Goal: Transaction & Acquisition: Purchase product/service

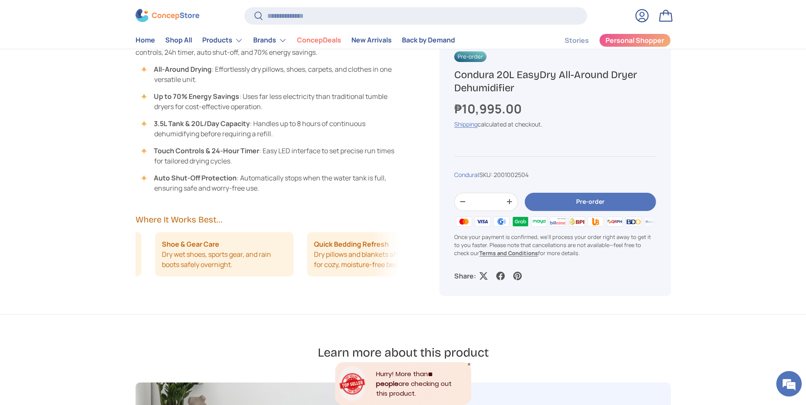
scroll to position [0, 304]
drag, startPoint x: 320, startPoint y: 255, endPoint x: 85, endPoint y: 256, distance: 235.2
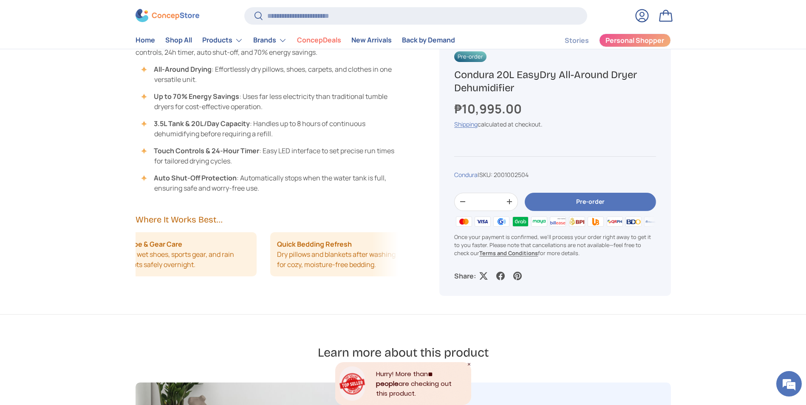
drag, startPoint x: 339, startPoint y: 258, endPoint x: 206, endPoint y: 258, distance: 132.5
click at [270, 258] on li "Quick Bedding Refresh Dry pillows and blankets after washing for cozy, moisture…" at bounding box center [339, 254] width 139 height 44
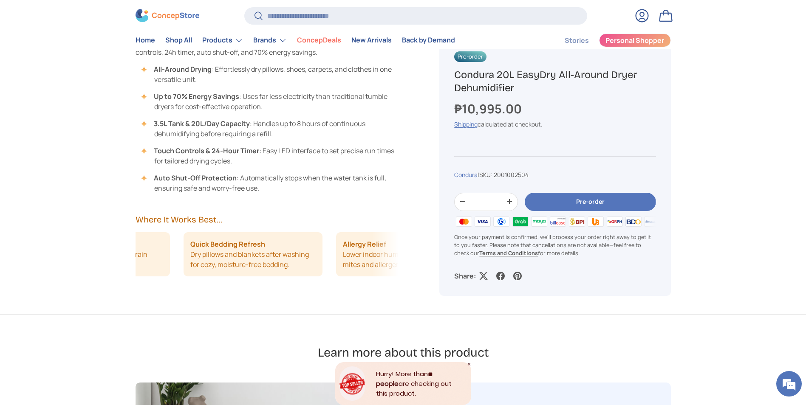
scroll to position [0, 485]
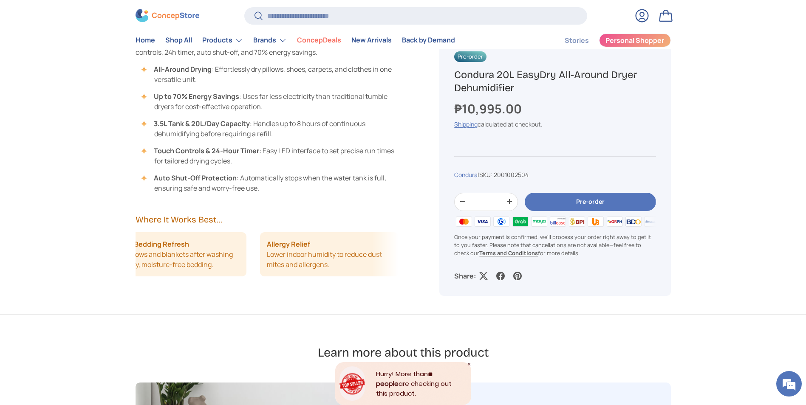
drag, startPoint x: 322, startPoint y: 258, endPoint x: 197, endPoint y: 258, distance: 125.3
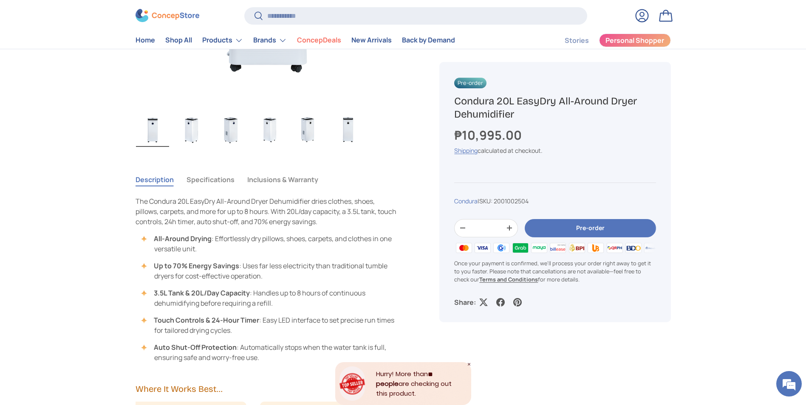
scroll to position [477, 0]
click at [282, 182] on button "Inclusions & Warranty" at bounding box center [282, 180] width 71 height 20
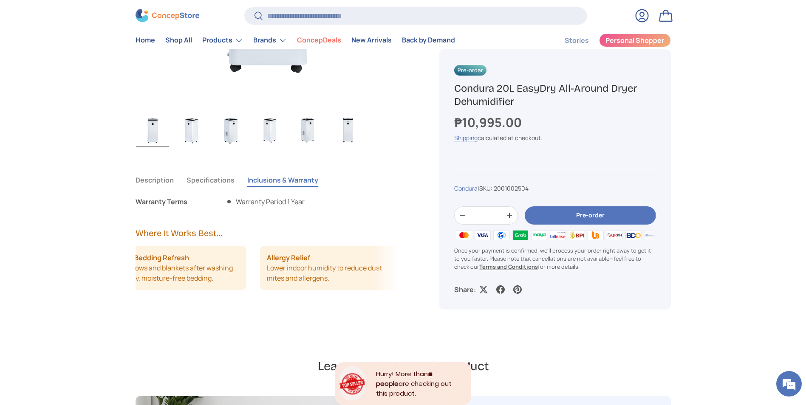
click at [203, 178] on button "Specifications" at bounding box center [210, 180] width 48 height 20
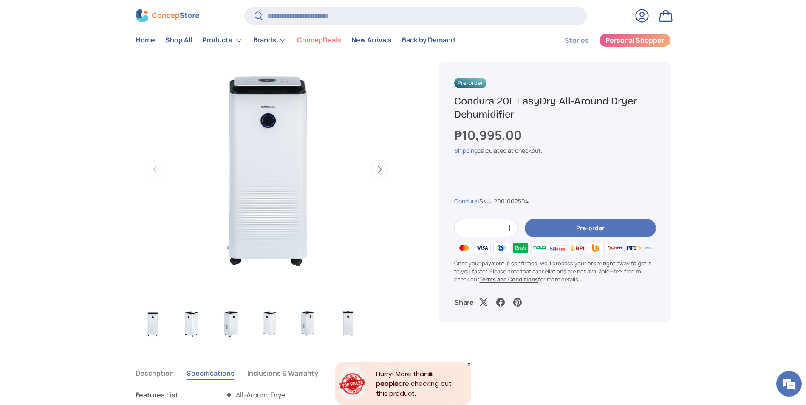
scroll to position [265, 0]
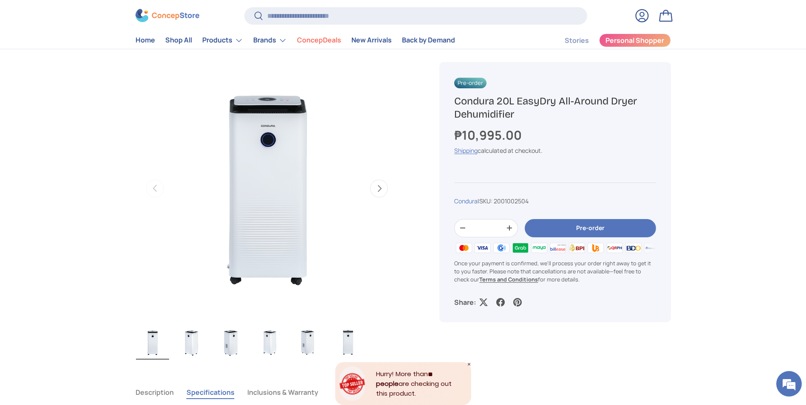
click at [374, 189] on button "Next" at bounding box center [379, 189] width 18 height 18
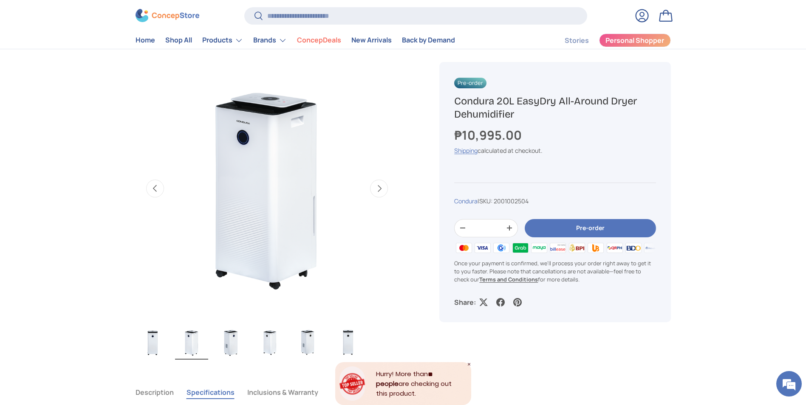
click at [374, 189] on button "Next" at bounding box center [379, 189] width 18 height 18
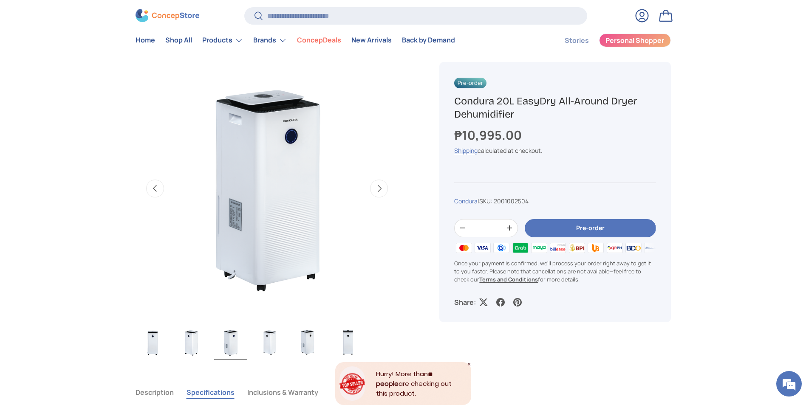
click at [374, 189] on button "Next" at bounding box center [379, 189] width 18 height 18
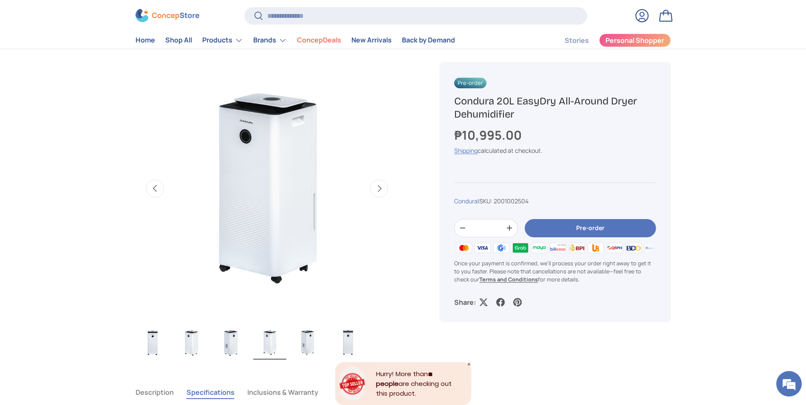
click at [374, 189] on button "Next" at bounding box center [379, 189] width 18 height 18
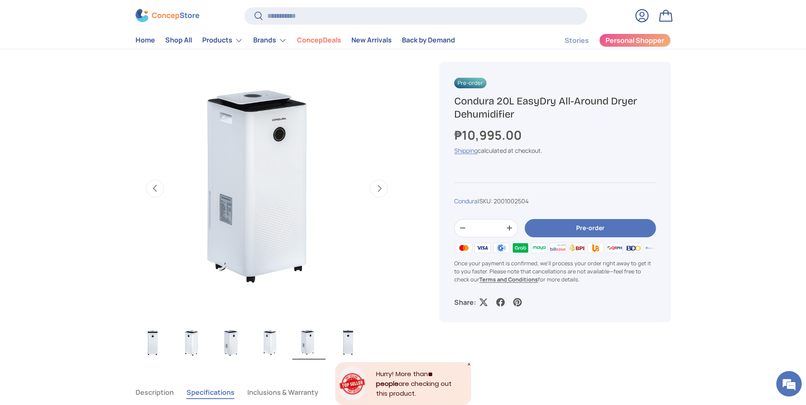
click at [374, 189] on button "Next" at bounding box center [379, 189] width 18 height 18
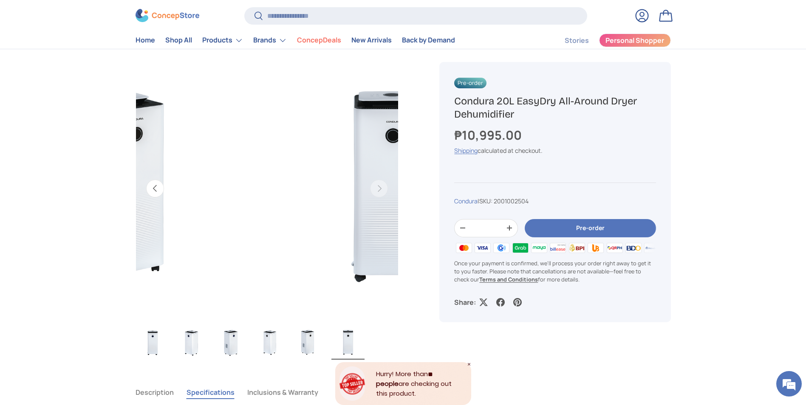
scroll to position [0, 1337]
